Goal: Information Seeking & Learning: Learn about a topic

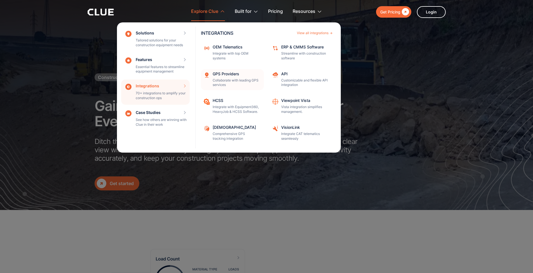
click at [232, 75] on div "GPS Providers Collaborate with leading GPS services" at bounding box center [236, 80] width 48 height 16
click at [239, 49] on div "OEM Telematics Integrate with top OEM systems" at bounding box center [236, 53] width 48 height 16
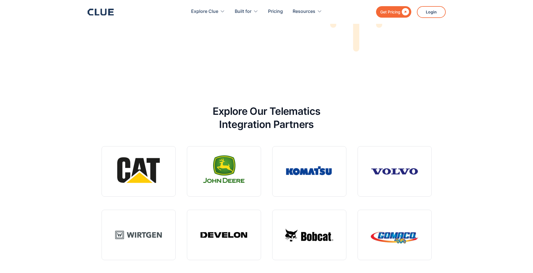
scroll to position [1413, 0]
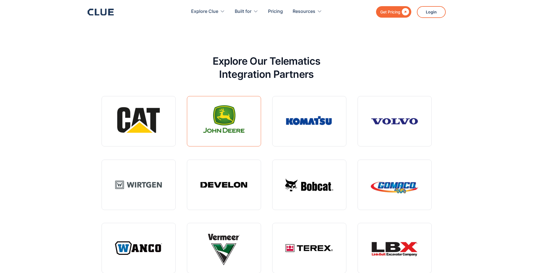
click at [222, 127] on link at bounding box center [224, 121] width 74 height 50
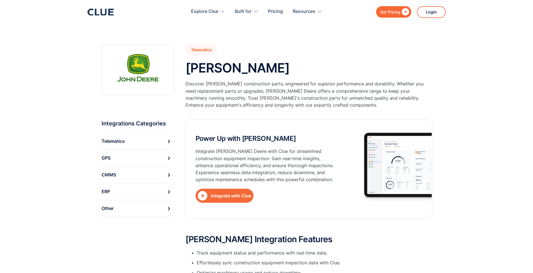
scroll to position [11, 0]
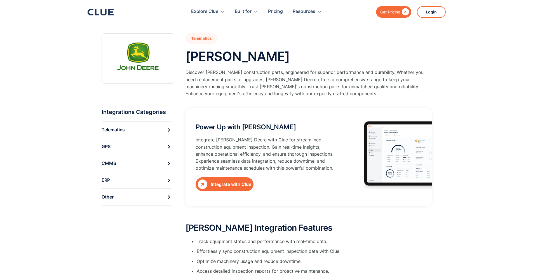
click at [276, 168] on p "Integrate John Deere with Clue for streamlined construction equipment inspectio…" at bounding box center [265, 153] width 141 height 35
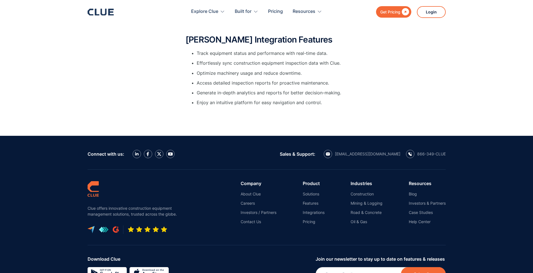
scroll to position [0, 0]
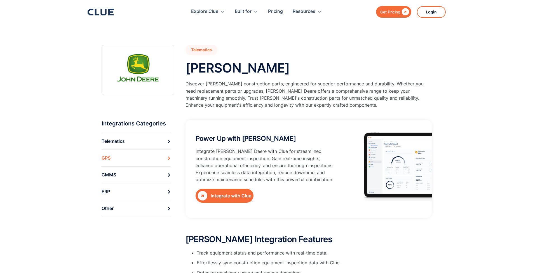
click at [167, 156] on icon at bounding box center [168, 157] width 3 height 3
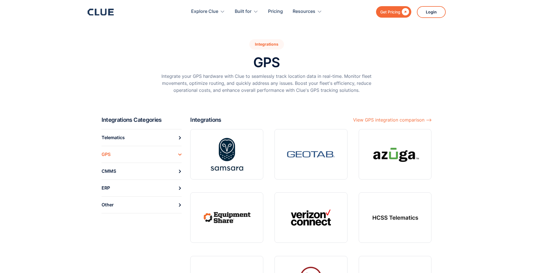
click at [101, 11] on icon at bounding box center [103, 12] width 6 height 7
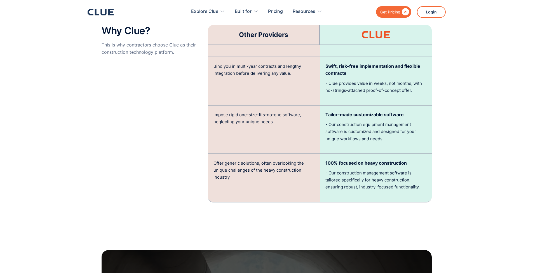
scroll to position [1236, 0]
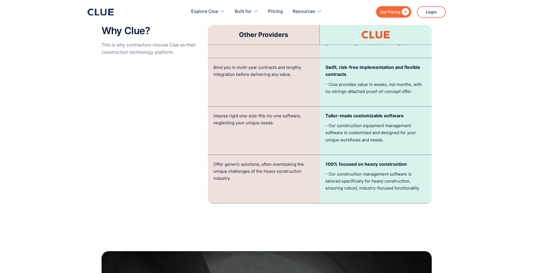
click at [153, 177] on div "Why Clue? This is why contractors choose Clue as their construction technology …" at bounding box center [151, 57] width 101 height 291
